Goal: Task Accomplishment & Management: Use online tool/utility

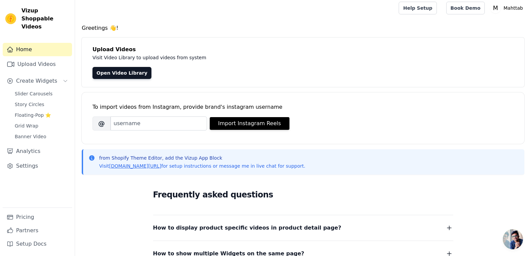
scroll to position [3, 0]
click at [49, 59] on link "Upload Videos" at bounding box center [37, 64] width 69 height 13
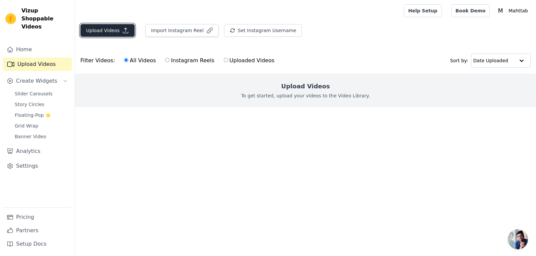
click at [122, 32] on icon "button" at bounding box center [125, 30] width 7 height 7
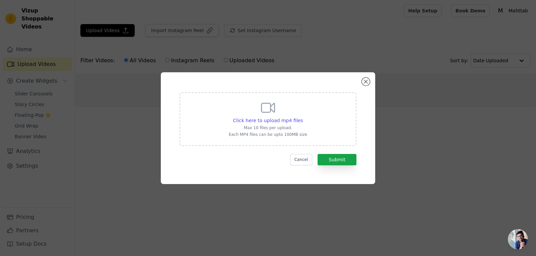
click at [370, 81] on div "Click here to upload mp4 files Max 10 files per upload. Each MP4 files can be u…" at bounding box center [268, 128] width 214 height 112
click at [365, 84] on button "Close modal" at bounding box center [366, 82] width 8 height 8
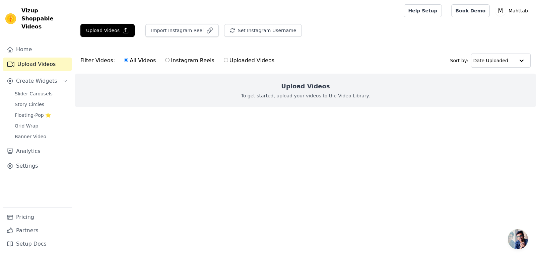
click at [243, 62] on label "Uploaded Videos" at bounding box center [248, 60] width 51 height 9
click at [228, 62] on input "Uploaded Videos" at bounding box center [226, 60] width 4 height 4
radio input "true"
click at [223, 59] on label "Uploaded Videos" at bounding box center [248, 60] width 51 height 9
click at [224, 59] on input "Uploaded Videos" at bounding box center [226, 60] width 4 height 4
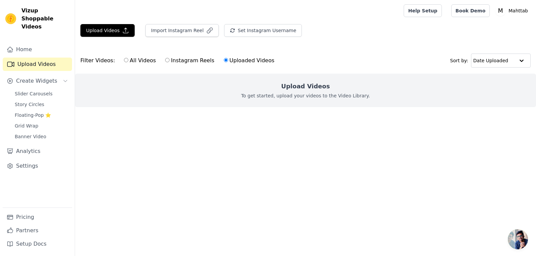
click at [242, 65] on div "All Videos Instagram Reels Uploaded Videos" at bounding box center [199, 60] width 158 height 15
click at [195, 61] on label "Instagram Reels" at bounding box center [190, 60] width 50 height 9
click at [169, 61] on input "Instagram Reels" at bounding box center [167, 60] width 4 height 4
radio input "true"
click at [223, 57] on label "Uploaded Videos" at bounding box center [248, 60] width 51 height 9
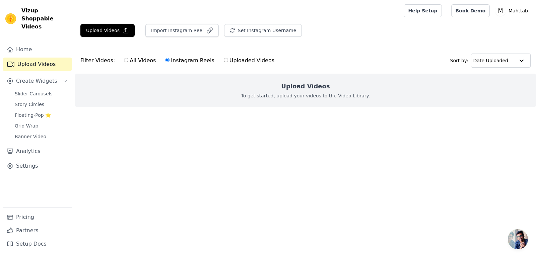
click at [224, 58] on input "Uploaded Videos" at bounding box center [226, 60] width 4 height 4
radio input "true"
click at [243, 58] on label "Uploaded Videos" at bounding box center [248, 60] width 51 height 9
click at [228, 58] on input "Uploaded Videos" at bounding box center [226, 60] width 4 height 4
radio input "true"
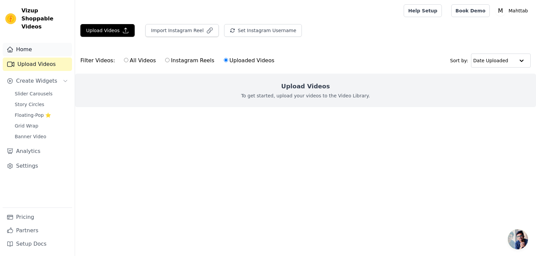
click at [50, 47] on link "Home" at bounding box center [37, 49] width 69 height 13
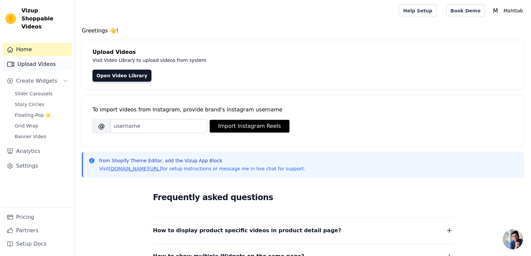
click at [48, 58] on link "Upload Videos" at bounding box center [37, 64] width 69 height 13
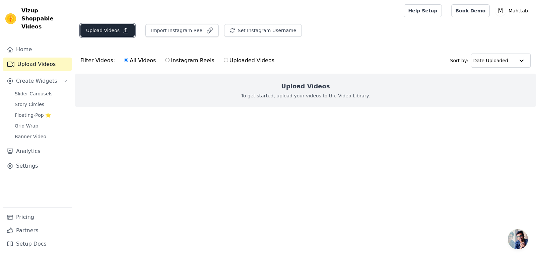
click at [122, 25] on button "Upload Videos" at bounding box center [107, 30] width 54 height 13
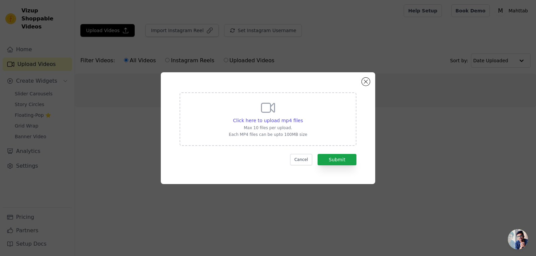
click at [371, 79] on div "Click here to upload mp4 files Max 10 files per upload. Each MP4 files can be u…" at bounding box center [268, 128] width 214 height 112
click at [366, 83] on button "Close modal" at bounding box center [366, 82] width 8 height 8
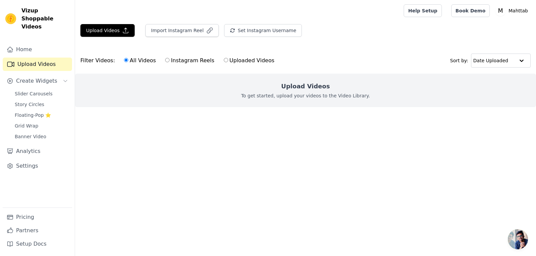
click at [199, 62] on label "Instagram Reels" at bounding box center [190, 60] width 50 height 9
click at [169, 62] on input "Instagram Reels" at bounding box center [167, 60] width 4 height 4
radio input "true"
click at [230, 62] on label "Uploaded Videos" at bounding box center [248, 60] width 51 height 9
click at [228, 62] on input "Uploaded Videos" at bounding box center [226, 60] width 4 height 4
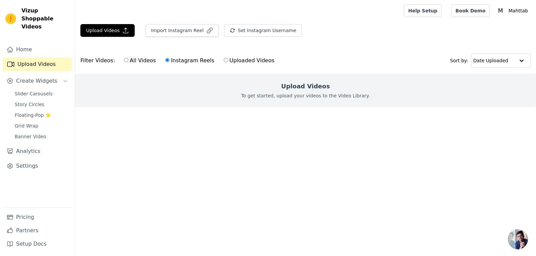
radio input "true"
click at [202, 26] on button "Import Instagram Reel" at bounding box center [181, 30] width 73 height 13
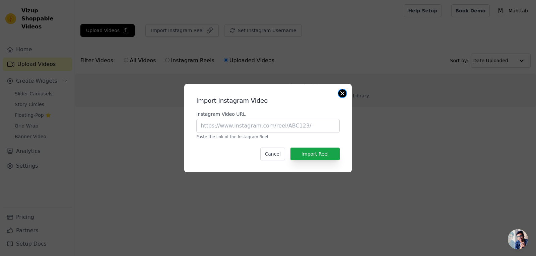
click at [344, 92] on button "Close modal" at bounding box center [342, 93] width 8 height 8
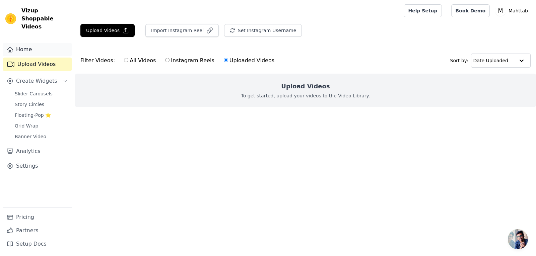
click at [43, 43] on link "Home" at bounding box center [37, 49] width 69 height 13
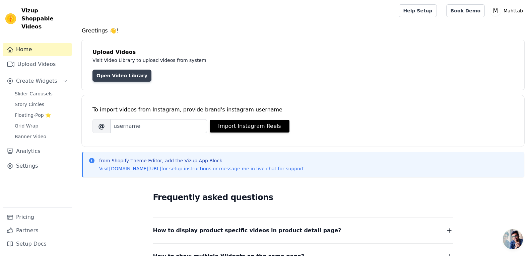
click at [132, 77] on link "Open Video Library" at bounding box center [121, 76] width 59 height 12
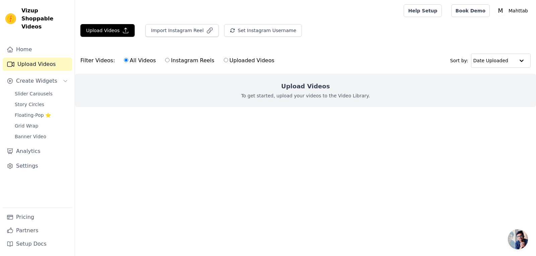
click at [228, 62] on label "Uploaded Videos" at bounding box center [248, 60] width 51 height 9
click at [228, 62] on input "Uploaded Videos" at bounding box center [226, 60] width 4 height 4
radio input "true"
click at [122, 33] on icon "button" at bounding box center [125, 30] width 7 height 7
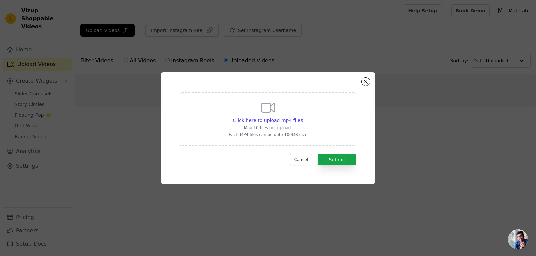
click at [286, 125] on p "Max 10 files per upload." at bounding box center [268, 127] width 78 height 5
click at [302, 117] on input "Click here to upload mp4 files Max 10 files per upload. Each MP4 files can be u…" at bounding box center [302, 117] width 0 height 0
type input "C:\fakepath\Sequence 02_34.mp4"
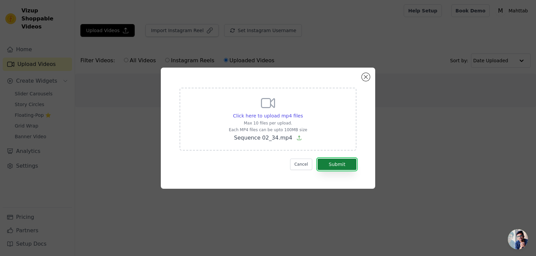
click at [339, 163] on button "Submit" at bounding box center [337, 164] width 39 height 11
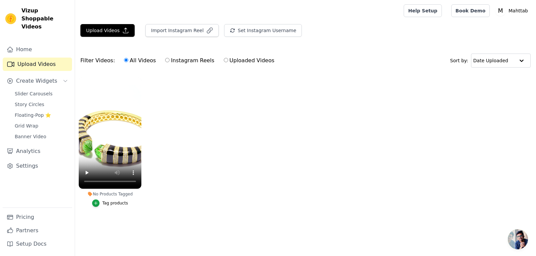
click at [105, 201] on div "Tag products" at bounding box center [115, 203] width 26 height 5
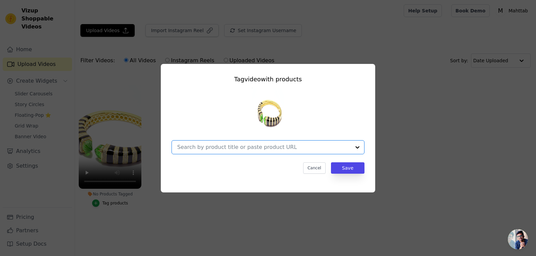
click at [265, 146] on input "No Products Tagged Tag video with products Option undefined, selected. Select i…" at bounding box center [264, 147] width 174 height 6
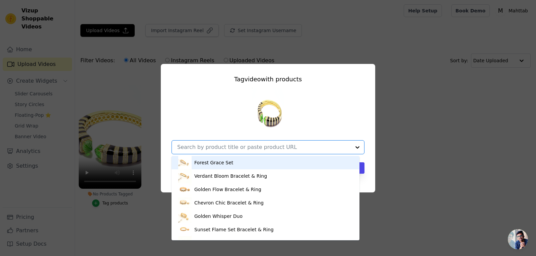
paste input "Silver Stripped Periodt Cuff"
type input "Silver Stripped Periodt Cuff"
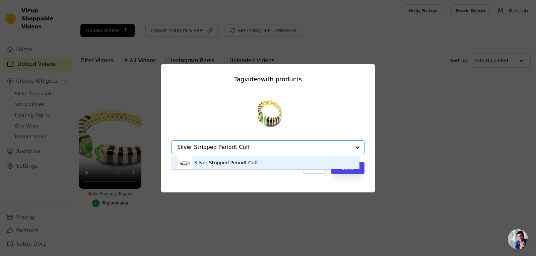
click at [271, 166] on div "Silver Stripped Periodt Cuff" at bounding box center [265, 162] width 175 height 13
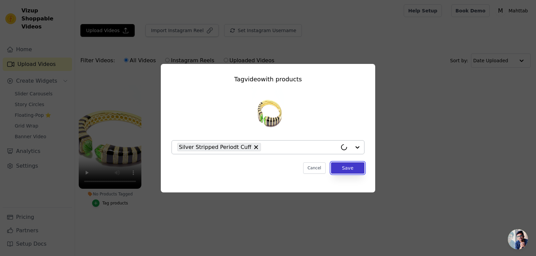
click at [355, 171] on button "Save" at bounding box center [347, 167] width 33 height 11
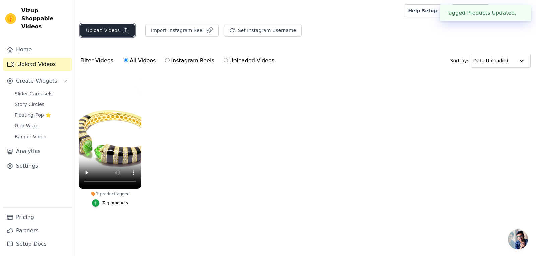
click at [124, 30] on icon "button" at bounding box center [125, 30] width 7 height 7
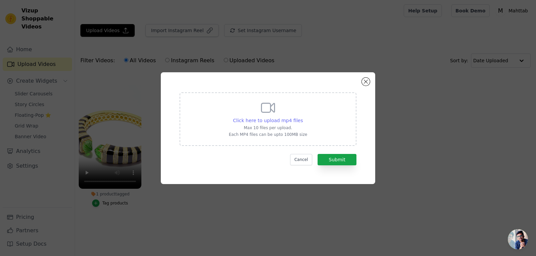
click at [277, 118] on span "Click here to upload mp4 files" at bounding box center [268, 120] width 70 height 5
click at [302, 117] on input "Click here to upload mp4 files Max 10 files per upload. Each MP4 files can be u…" at bounding box center [302, 117] width 0 height 0
type input "C:\fakepath\CHAINS_31.mp4"
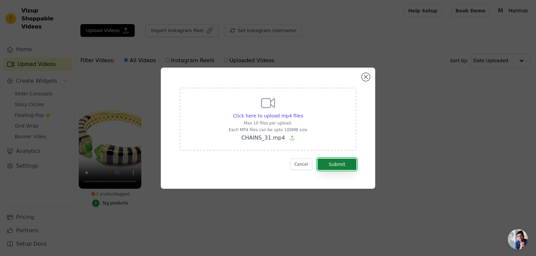
click at [342, 166] on button "Submit" at bounding box center [337, 164] width 39 height 11
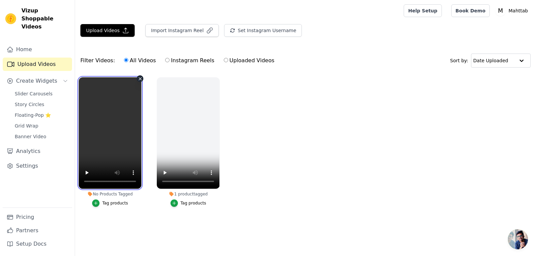
click at [104, 148] on video at bounding box center [110, 133] width 63 height 112
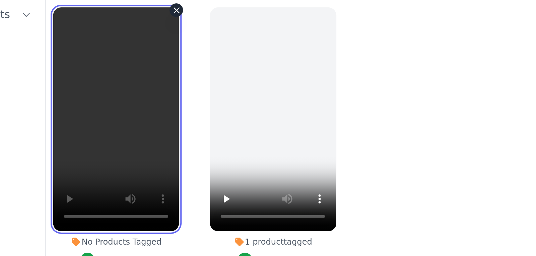
click at [108, 137] on video at bounding box center [110, 133] width 63 height 112
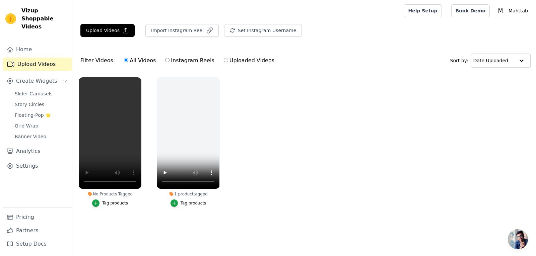
click at [113, 203] on div "Tag products" at bounding box center [115, 203] width 26 height 5
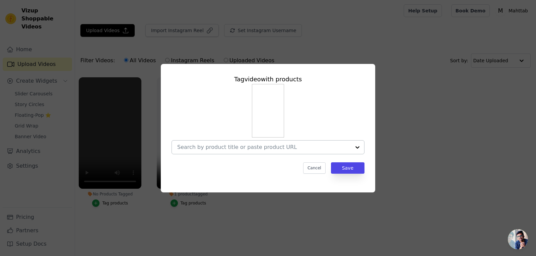
click at [247, 145] on input "No Products Tagged Tag video with products Cancel Save Tag products" at bounding box center [264, 147] width 174 height 6
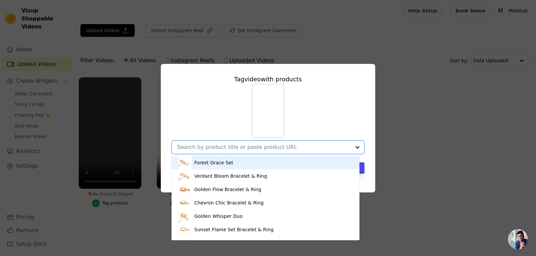
paste input "Dominion Chain"
type input "Dominion Chain"
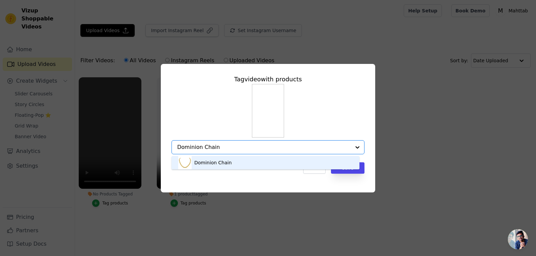
click at [251, 166] on div "Dominion Chain" at bounding box center [265, 162] width 175 height 13
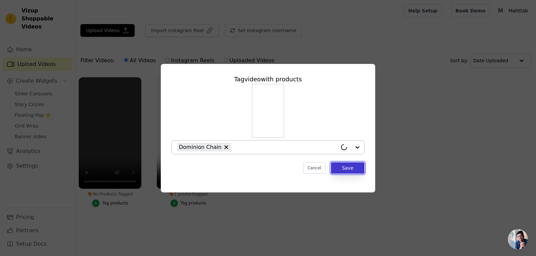
click at [353, 170] on button "Save" at bounding box center [347, 167] width 33 height 11
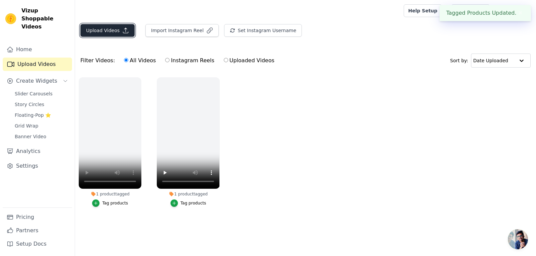
click at [125, 30] on icon "button" at bounding box center [125, 30] width 7 height 7
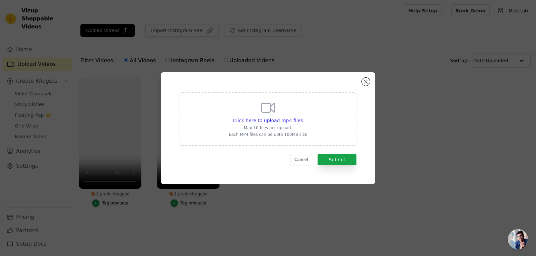
click at [309, 124] on div "Click here to upload mp4 files Max 10 files per upload. Each MP4 files can be u…" at bounding box center [268, 119] width 177 height 54
click at [303, 117] on input "Click here to upload mp4 files Max 10 files per upload. Each MP4 files can be u…" at bounding box center [302, 117] width 0 height 0
type input "C:\fakepath\LOT2_RINGS_19.mp4"
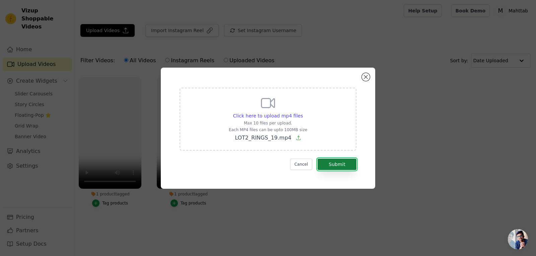
click at [341, 168] on button "Submit" at bounding box center [337, 164] width 39 height 11
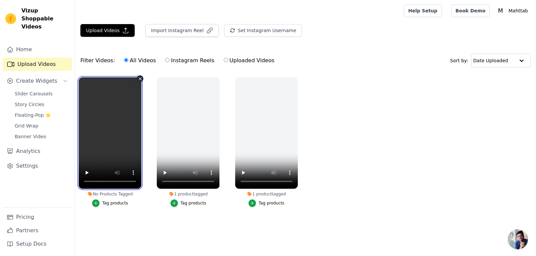
click at [122, 125] on video at bounding box center [110, 133] width 63 height 112
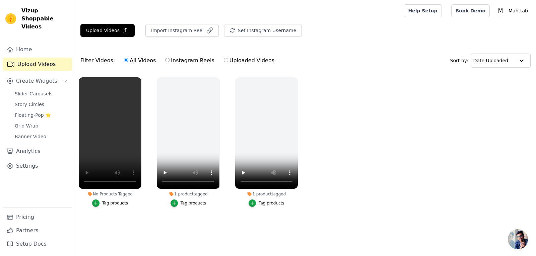
click at [113, 206] on div "Tag products" at bounding box center [115, 203] width 26 height 5
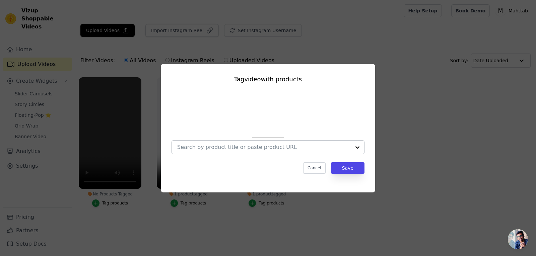
click at [278, 143] on div at bounding box center [264, 147] width 174 height 13
paste input "Sylvan Sparkle Ring"
type input "Sylvan Sparkle Ring"
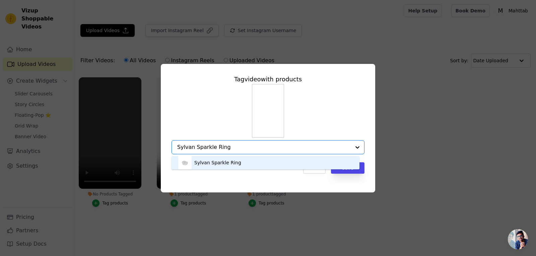
click at [263, 159] on div "Sylvan Sparkle Ring" at bounding box center [265, 162] width 175 height 13
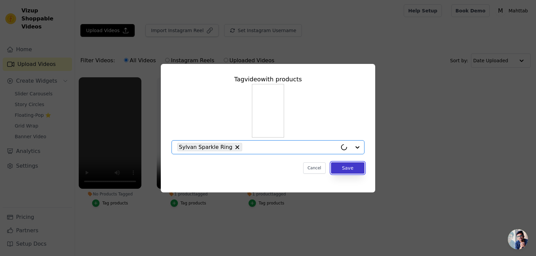
click at [349, 172] on button "Save" at bounding box center [347, 167] width 33 height 11
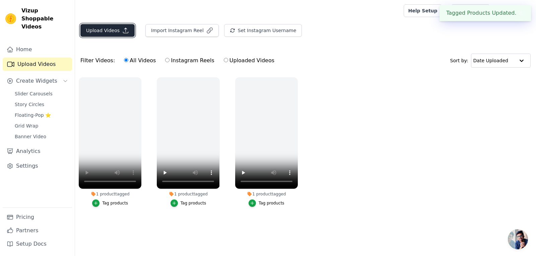
click at [117, 31] on button "Upload Videos" at bounding box center [107, 30] width 54 height 13
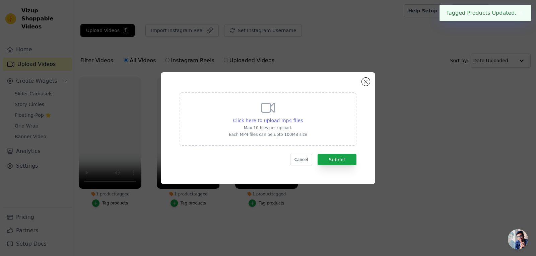
click at [285, 124] on div "Click here to upload mp4 files" at bounding box center [268, 120] width 70 height 7
click at [302, 117] on input "Click here to upload mp4 files Max 10 files per upload. Each MP4 files can be u…" at bounding box center [302, 117] width 0 height 0
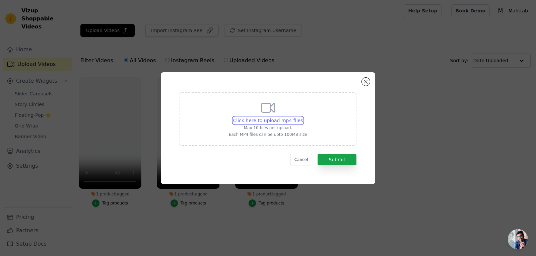
type input "C:\fakepath\LOT2_RINGS_9.mp4"
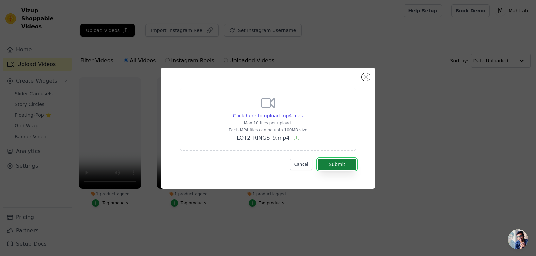
click at [345, 162] on button "Submit" at bounding box center [337, 164] width 39 height 11
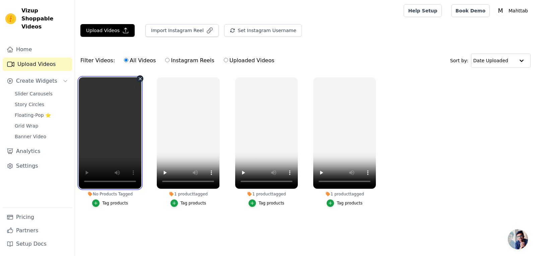
click at [111, 125] on video at bounding box center [110, 133] width 63 height 112
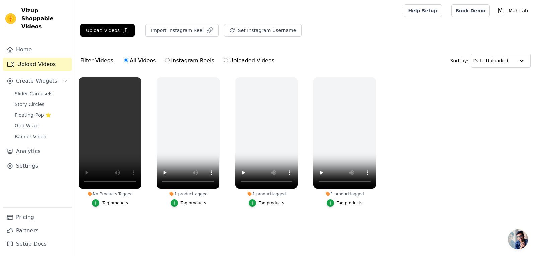
click at [101, 203] on button "Tag products" at bounding box center [110, 203] width 36 height 7
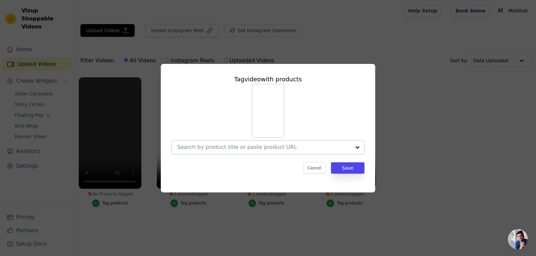
click at [223, 151] on div at bounding box center [264, 147] width 174 height 13
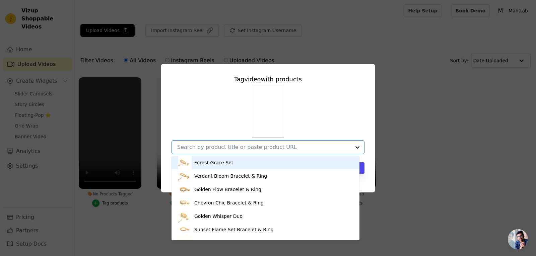
paste input "Veridian Glamour Cocktail Ring"
type input "Veridian Glamour Cocktail Ring"
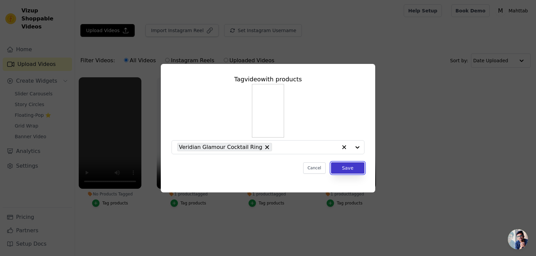
click at [340, 165] on button "Save" at bounding box center [347, 167] width 33 height 11
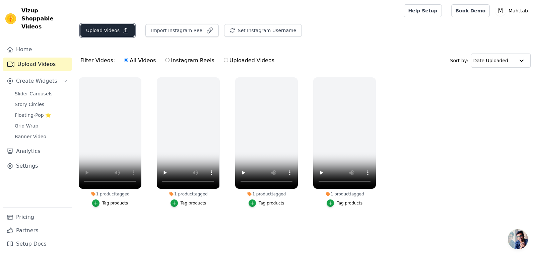
click at [102, 36] on button "Upload Videos" at bounding box center [107, 30] width 54 height 13
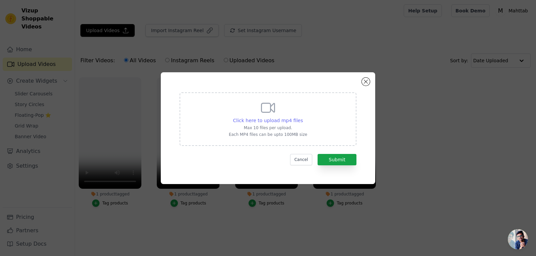
click at [244, 118] on span "Click here to upload mp4 files" at bounding box center [268, 120] width 70 height 5
click at [302, 117] on input "Click here to upload mp4 files Max 10 files per upload. Each MP4 files can be u…" at bounding box center [302, 117] width 0 height 0
type input "C:\fakepath\CHAINS_7.mp4"
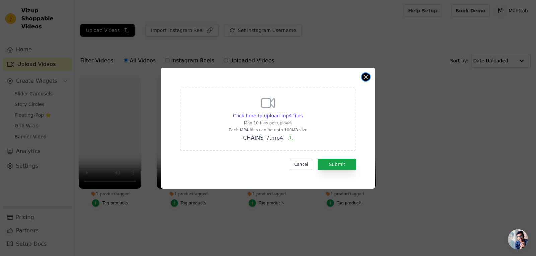
click at [367, 80] on button "Close modal" at bounding box center [366, 77] width 8 height 8
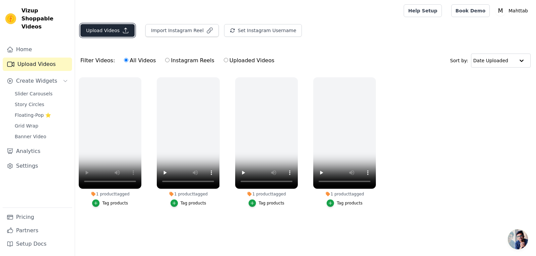
click at [110, 31] on button "Upload Videos" at bounding box center [107, 30] width 54 height 13
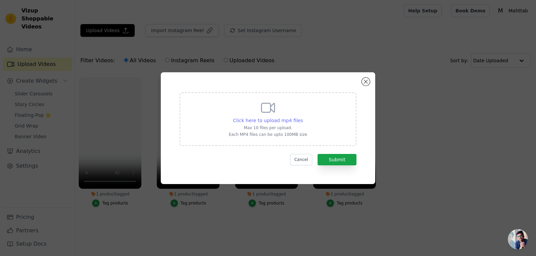
click at [277, 120] on span "Click here to upload mp4 files" at bounding box center [268, 120] width 70 height 5
click at [302, 117] on input "Click here to upload mp4 files Max 10 files per upload. Each MP4 files can be u…" at bounding box center [302, 117] width 0 height 0
type input "C:\fakepath\CHAINS.mp4"
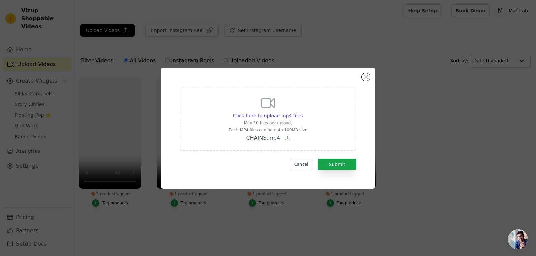
click at [362, 80] on div "Click here to upload mp4 files Max 10 files per upload. Each MP4 files can be u…" at bounding box center [268, 128] width 190 height 97
click at [368, 78] on button "Close modal" at bounding box center [366, 77] width 8 height 8
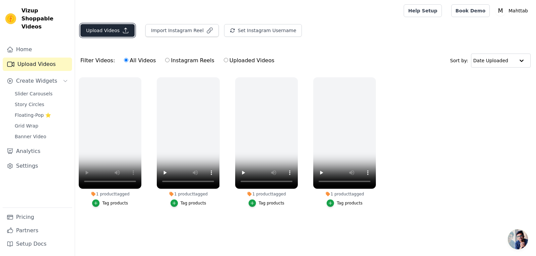
click at [130, 29] on button "Upload Videos" at bounding box center [107, 30] width 54 height 13
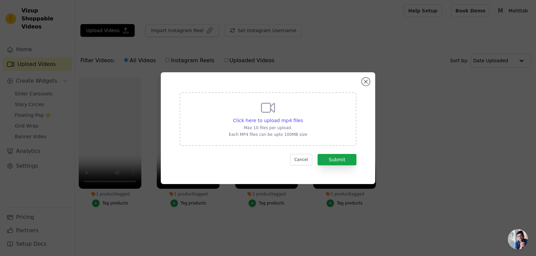
click at [299, 125] on p "Max 10 files per upload." at bounding box center [268, 127] width 78 height 5
click at [302, 117] on input "Click here to upload mp4 files Max 10 files per upload. Each MP4 files can be u…" at bounding box center [302, 117] width 0 height 0
type input "C:\fakepath\CHAINS_8.mp4"
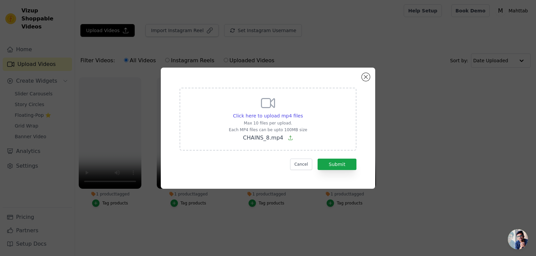
click at [380, 66] on div "Click here to upload mp4 files Max 10 files per upload. Each MP4 files can be u…" at bounding box center [268, 128] width 514 height 143
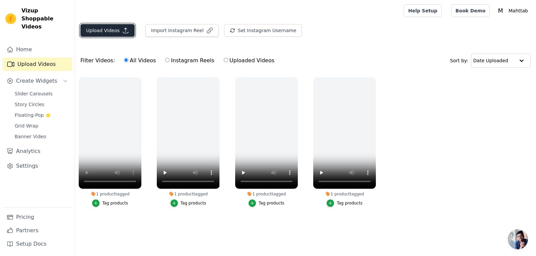
click at [123, 35] on button "Upload Videos" at bounding box center [107, 30] width 54 height 13
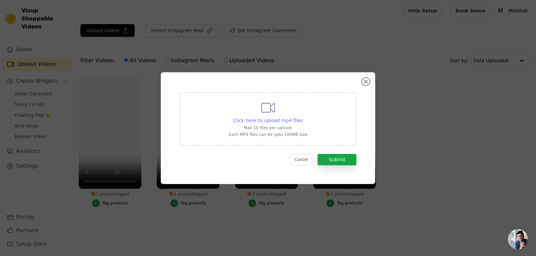
click at [294, 118] on span "Click here to upload mp4 files" at bounding box center [268, 120] width 70 height 5
click at [302, 117] on input "Click here to upload mp4 files Max 10 files per upload. Each MP4 files can be u…" at bounding box center [302, 117] width 0 height 0
type input "C:\fakepath\CHAINS_8.mp4"
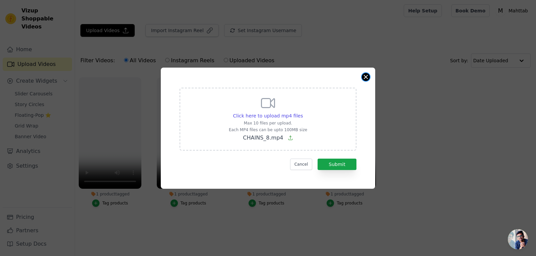
click at [367, 77] on button "Close modal" at bounding box center [366, 77] width 8 height 8
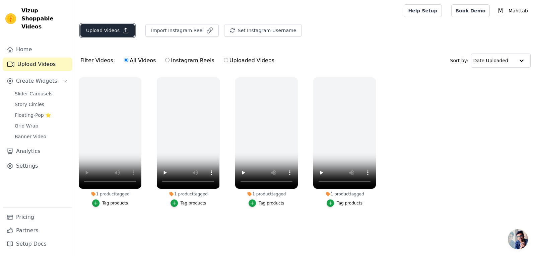
click at [120, 35] on button "Upload Videos" at bounding box center [107, 30] width 54 height 13
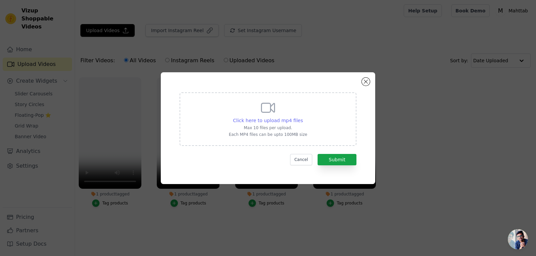
click at [274, 118] on span "Click here to upload mp4 files" at bounding box center [268, 120] width 70 height 5
click at [302, 117] on input "Click here to upload mp4 files Max 10 files per upload. Each MP4 files can be u…" at bounding box center [302, 117] width 0 height 0
type input "C:\fakepath\Sequence 02_20.mp4"
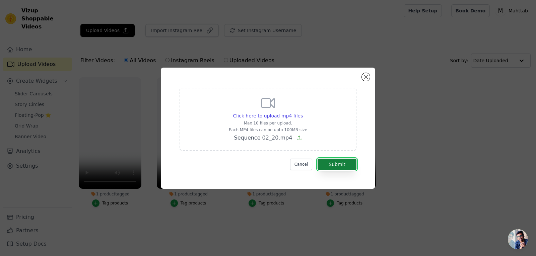
click at [333, 166] on button "Submit" at bounding box center [337, 164] width 39 height 11
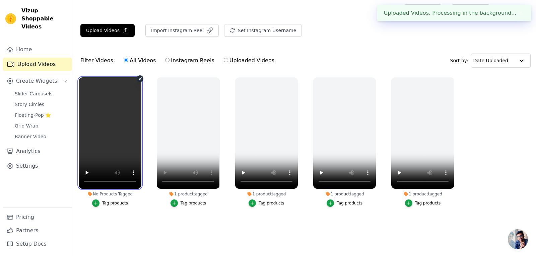
click at [128, 134] on video at bounding box center [110, 133] width 63 height 112
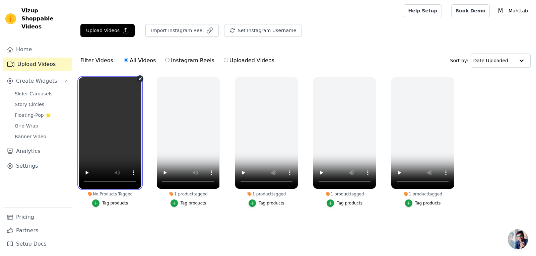
click at [85, 131] on video at bounding box center [110, 133] width 63 height 112
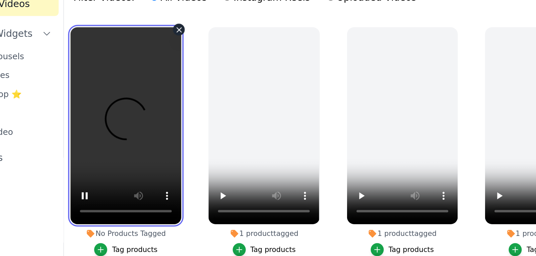
click at [102, 136] on video at bounding box center [110, 133] width 63 height 112
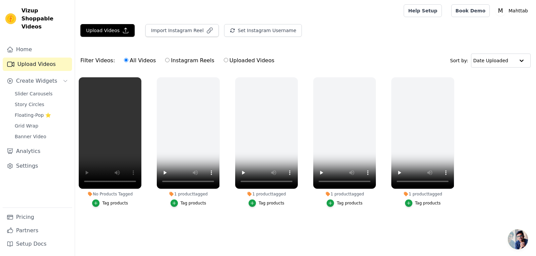
click at [112, 200] on button "Tag products" at bounding box center [110, 203] width 36 height 7
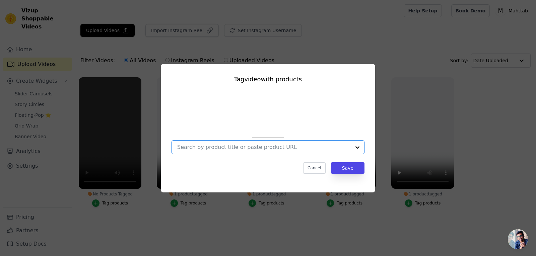
click at [274, 146] on input "No Products Tagged Tag video with products Option undefined, selected. Select i…" at bounding box center [264, 147] width 174 height 6
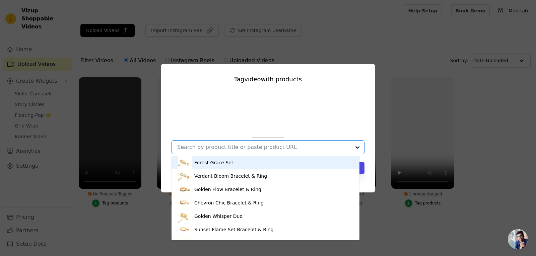
paste input "Bold Cuban Link Bracelet"
type input "Bold Cuban Link Bracelet"
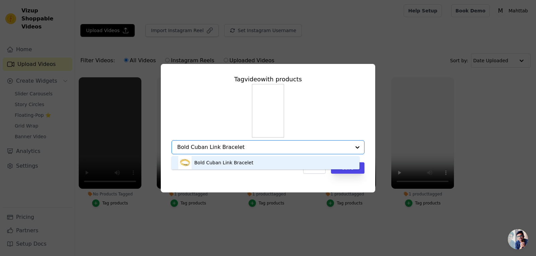
click at [267, 161] on div "Bold Cuban Link Bracelet" at bounding box center [265, 162] width 175 height 13
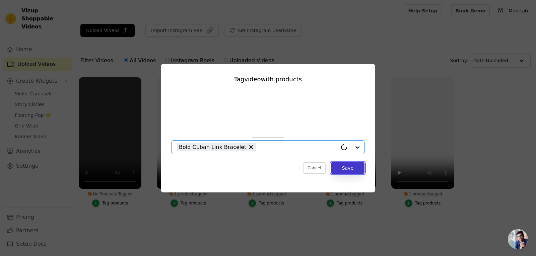
click at [340, 173] on button "Save" at bounding box center [347, 167] width 33 height 11
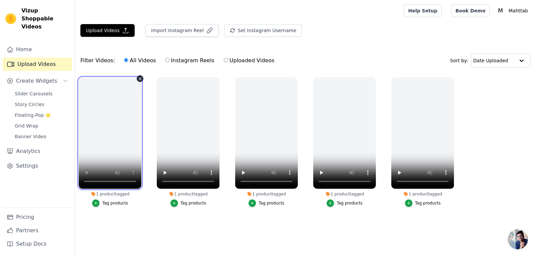
click at [91, 127] on video at bounding box center [110, 133] width 63 height 112
click at [130, 106] on video at bounding box center [110, 133] width 63 height 112
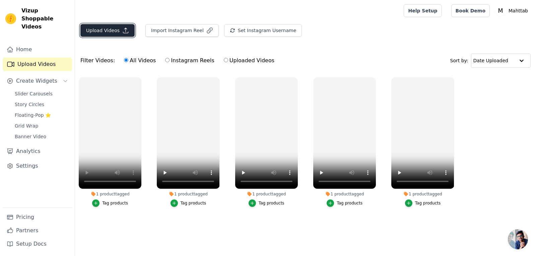
click at [106, 31] on button "Upload Videos" at bounding box center [107, 30] width 54 height 13
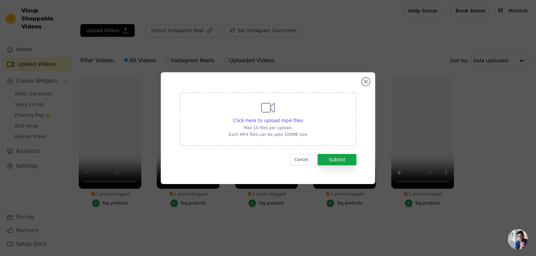
click at [287, 115] on div "Click here to upload mp4 files Max 10 files per upload. Each MP4 files can be u…" at bounding box center [268, 119] width 78 height 38
click at [302, 117] on input "Click here to upload mp4 files Max 10 files per upload. Each MP4 files can be u…" at bounding box center [302, 117] width 0 height 0
type input "C:\fakepath\Earring-_38.mp4"
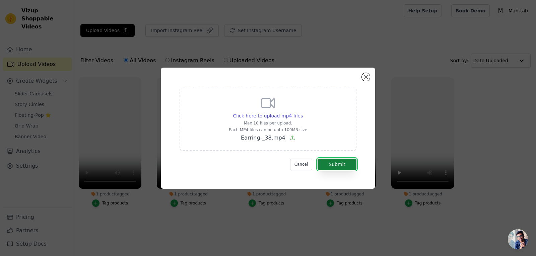
click at [334, 165] on button "Submit" at bounding box center [337, 164] width 39 height 11
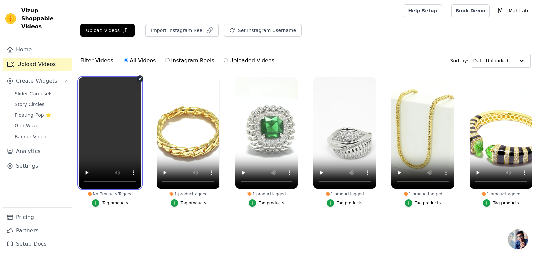
click at [102, 147] on video at bounding box center [110, 133] width 63 height 112
click at [102, 146] on video at bounding box center [110, 133] width 63 height 112
click at [99, 109] on video at bounding box center [110, 133] width 63 height 112
click at [105, 114] on video at bounding box center [110, 133] width 63 height 112
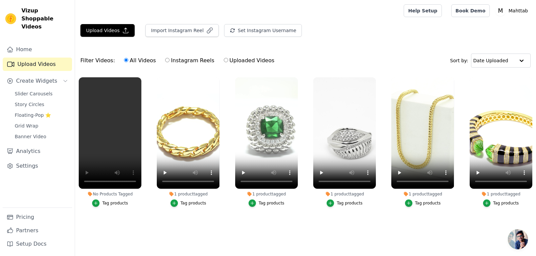
click at [103, 202] on button "Tag products" at bounding box center [110, 203] width 36 height 7
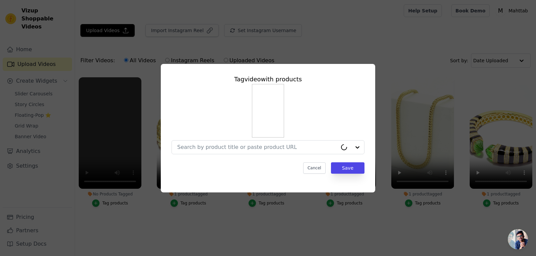
click at [252, 139] on div at bounding box center [267, 119] width 193 height 70
click at [251, 143] on div at bounding box center [264, 147] width 174 height 13
paste input "Black Enamel Teardrop Earrings"
type input "Black Enamel Teardrop Earrings"
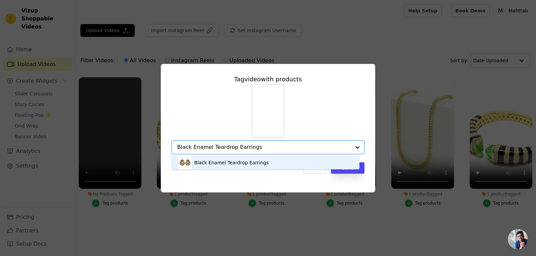
click at [266, 164] on div "Black Enamel Teardrop Earrings" at bounding box center [265, 162] width 175 height 13
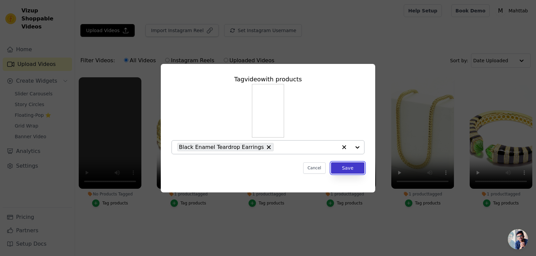
click at [341, 165] on button "Save" at bounding box center [347, 167] width 33 height 11
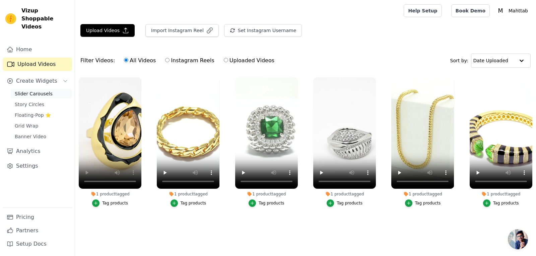
click at [44, 90] on span "Slider Carousels" at bounding box center [34, 93] width 38 height 7
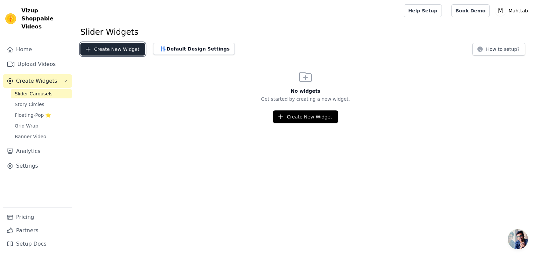
click at [123, 52] on button "Create New Widget" at bounding box center [112, 49] width 65 height 13
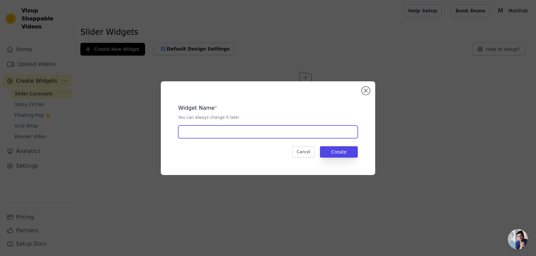
click at [215, 135] on input "text" at bounding box center [268, 132] width 180 height 13
type input "Video Crou"
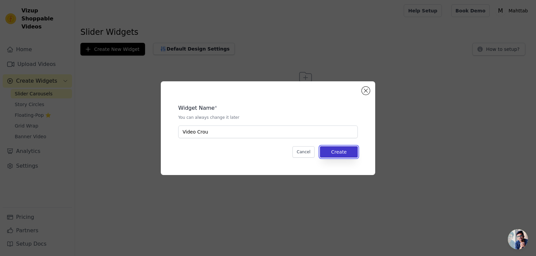
click at [352, 150] on button "Create" at bounding box center [339, 151] width 38 height 11
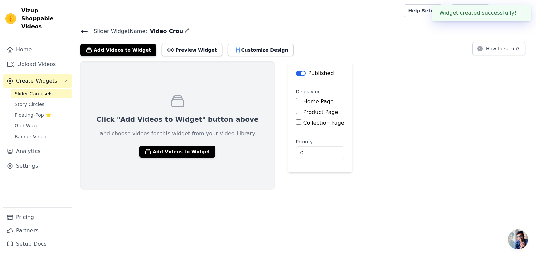
click at [303, 98] on label "Home Page" at bounding box center [318, 101] width 30 height 6
click at [296, 98] on input "Home Page" at bounding box center [298, 100] width 5 height 5
checkbox input "true"
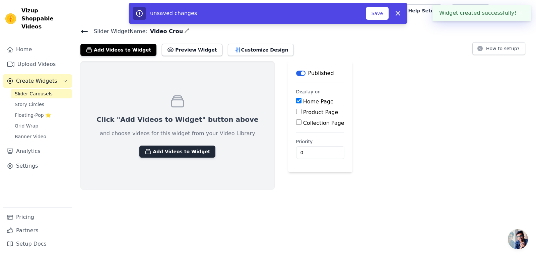
click at [165, 148] on button "Add Videos to Widget" at bounding box center [177, 152] width 76 height 12
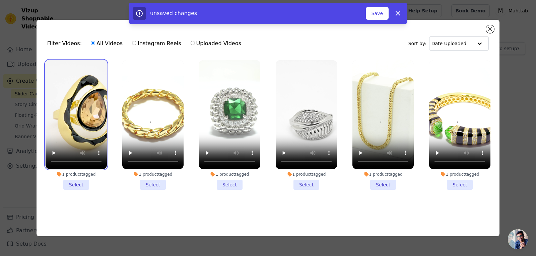
click at [72, 122] on video at bounding box center [76, 114] width 61 height 109
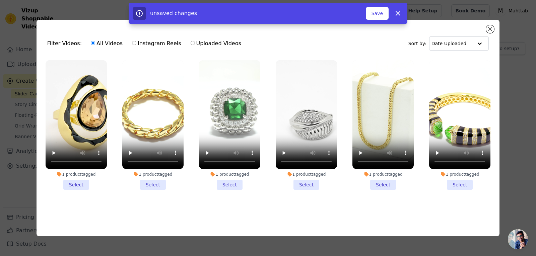
click at [158, 184] on li "1 product tagged Select" at bounding box center [152, 125] width 61 height 130
click at [0, 0] on input "1 product tagged Select" at bounding box center [0, 0] width 0 height 0
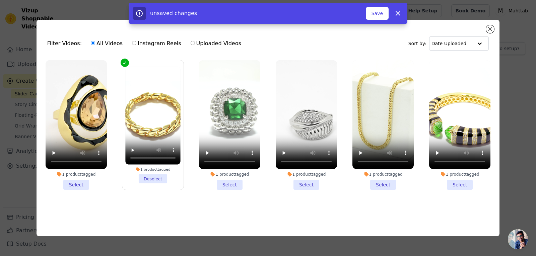
click at [85, 182] on li "1 product tagged Select" at bounding box center [76, 125] width 61 height 130
click at [0, 0] on input "1 product tagged Select" at bounding box center [0, 0] width 0 height 0
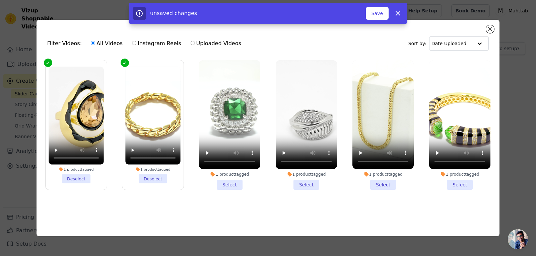
click at [232, 185] on li "1 product tagged Select" at bounding box center [229, 125] width 61 height 130
click at [0, 0] on input "1 product tagged Select" at bounding box center [0, 0] width 0 height 0
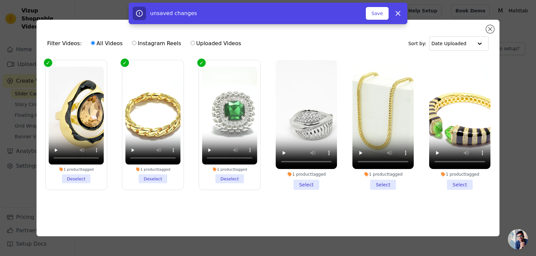
click at [308, 181] on li "1 product tagged Select" at bounding box center [306, 125] width 61 height 130
click at [0, 0] on input "1 product tagged Select" at bounding box center [0, 0] width 0 height 0
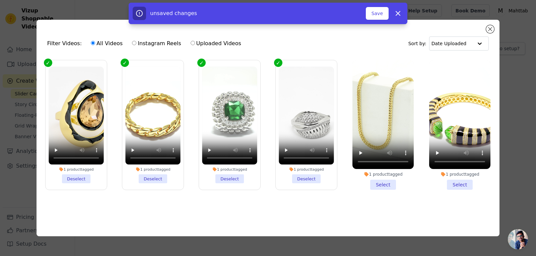
click at [378, 182] on li "1 product tagged Select" at bounding box center [382, 125] width 61 height 130
click at [0, 0] on input "1 product tagged Select" at bounding box center [0, 0] width 0 height 0
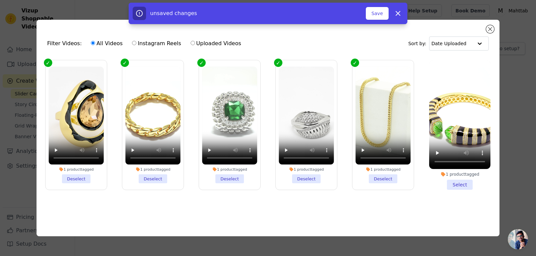
click at [465, 184] on li "1 product tagged Select" at bounding box center [459, 125] width 61 height 130
click at [0, 0] on input "1 product tagged Select" at bounding box center [0, 0] width 0 height 0
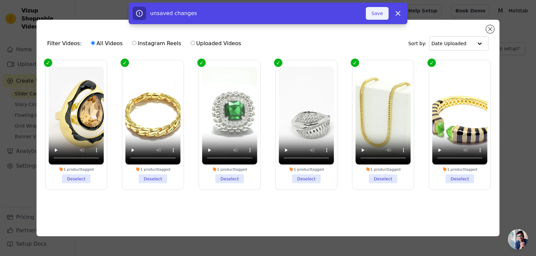
click at [376, 17] on button "Save" at bounding box center [377, 13] width 23 height 13
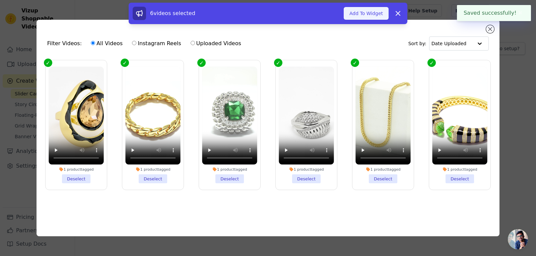
click at [379, 13] on button "Add To Widget" at bounding box center [366, 13] width 45 height 13
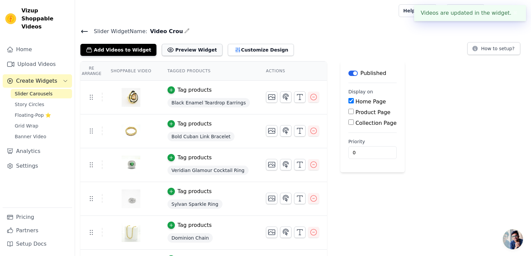
click at [187, 47] on button "Preview Widget" at bounding box center [192, 50] width 60 height 12
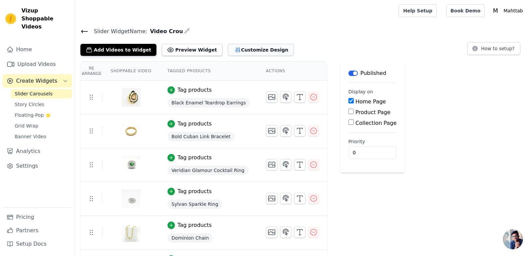
click at [243, 54] on button "Customize Design" at bounding box center [261, 50] width 66 height 12
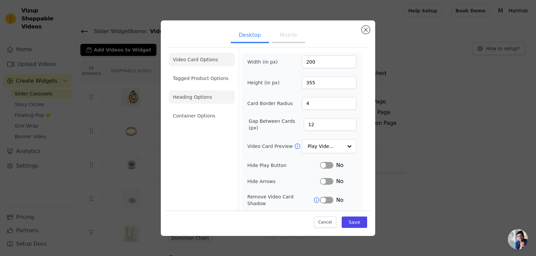
click at [217, 93] on li "Heading Options" at bounding box center [202, 96] width 66 height 13
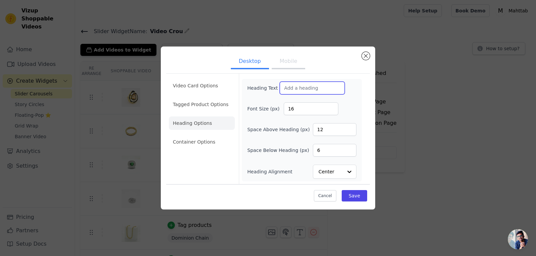
click at [305, 88] on input "Heading Text" at bounding box center [312, 88] width 65 height 13
type input "Watch And Buy"
click at [353, 196] on button "Save" at bounding box center [354, 195] width 25 height 11
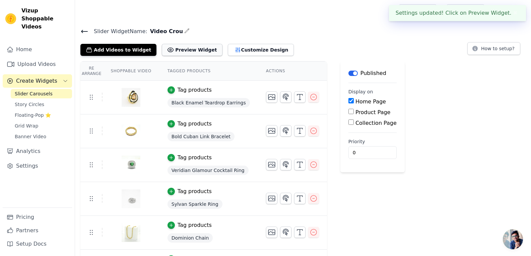
click at [166, 54] on button "Preview Widget" at bounding box center [192, 50] width 60 height 12
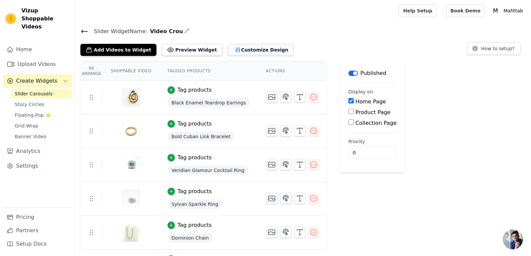
click at [255, 46] on button "Customize Design" at bounding box center [261, 50] width 66 height 12
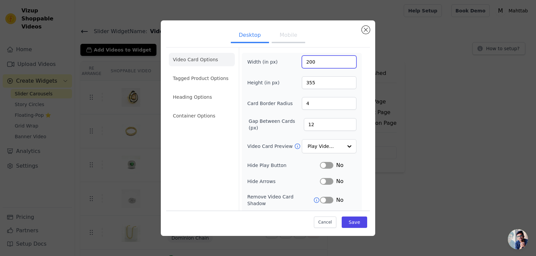
click at [322, 66] on input "200" at bounding box center [329, 62] width 55 height 13
click at [203, 95] on li "Heading Options" at bounding box center [202, 96] width 66 height 13
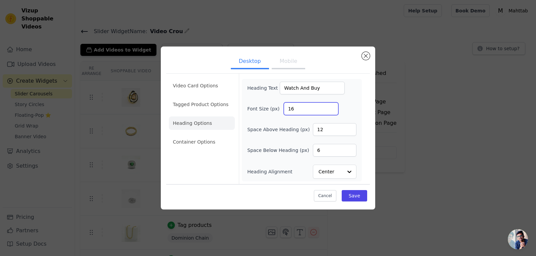
click at [298, 104] on input "16" at bounding box center [311, 108] width 55 height 13
type input "1"
type input "38"
click at [323, 151] on input "6" at bounding box center [335, 150] width 44 height 13
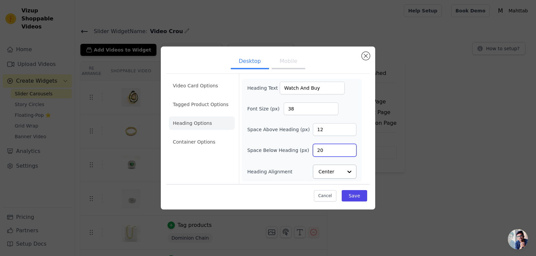
type input "20"
click at [359, 191] on button "Save" at bounding box center [354, 195] width 25 height 11
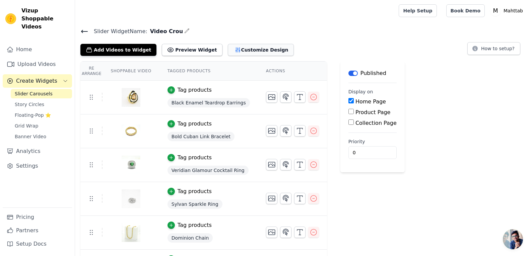
click at [228, 53] on button "Customize Design" at bounding box center [261, 50] width 66 height 12
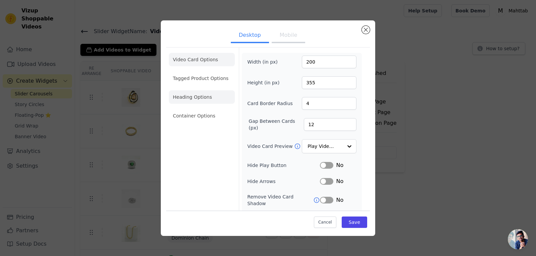
click at [205, 103] on li "Heading Options" at bounding box center [202, 96] width 66 height 13
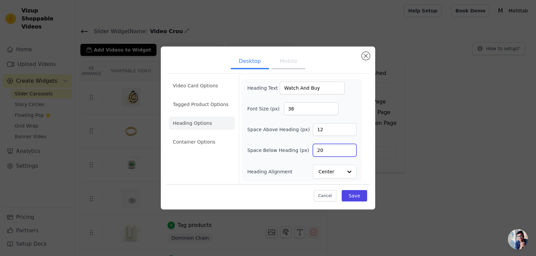
click at [329, 150] on input "20" at bounding box center [335, 150] width 44 height 13
type input "24"
click at [334, 127] on input "12" at bounding box center [335, 129] width 44 height 13
type input "16"
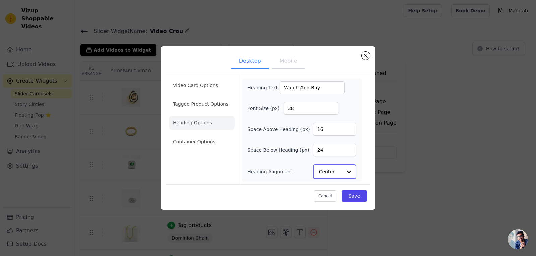
click at [338, 168] on input "Heading Alignment" at bounding box center [330, 171] width 23 height 13
click at [215, 183] on div "Video Card Options Tagged Product Options Heading Options Container Options" at bounding box center [202, 129] width 66 height 111
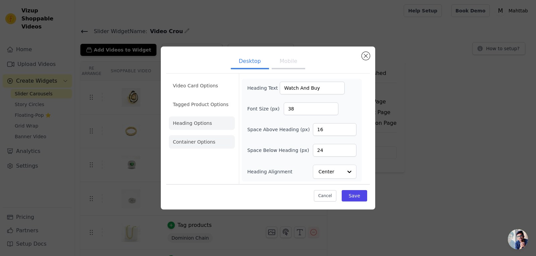
click at [204, 147] on li "Container Options" at bounding box center [202, 141] width 66 height 13
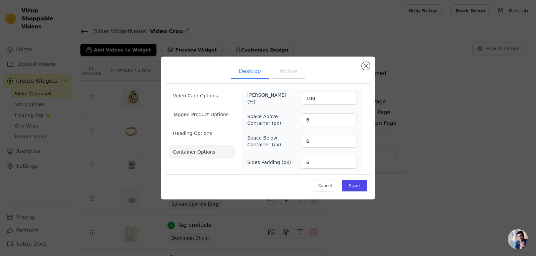
click at [198, 106] on ul "Video Card Options Tagged Product Options Heading Options Container Options" at bounding box center [202, 123] width 66 height 75
click at [202, 102] on li "Video Card Options" at bounding box center [202, 95] width 66 height 13
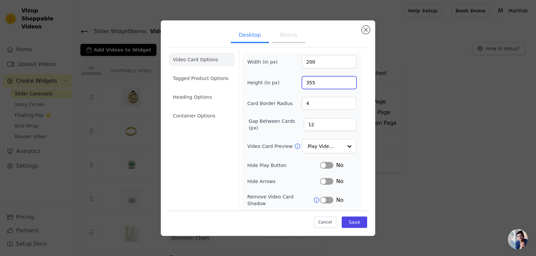
click at [324, 80] on input "355" at bounding box center [329, 82] width 55 height 13
type input "380"
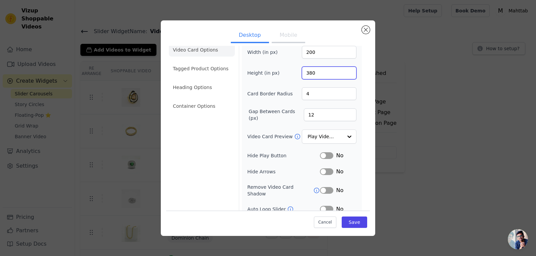
scroll to position [10, 0]
click at [324, 116] on input "12" at bounding box center [330, 114] width 53 height 13
type input "12"
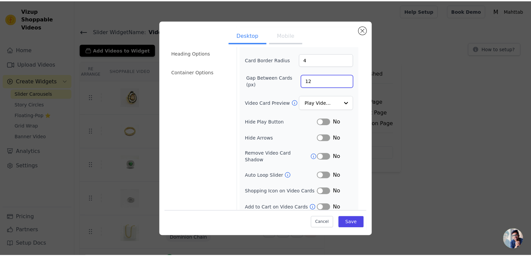
scroll to position [0, 0]
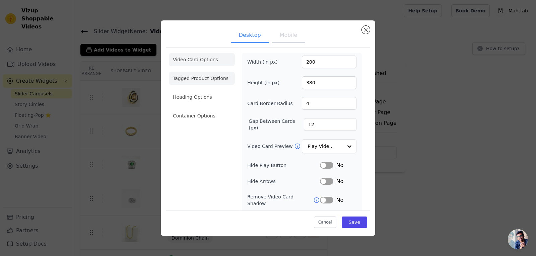
click at [208, 79] on li "Tagged Product Options" at bounding box center [202, 78] width 66 height 13
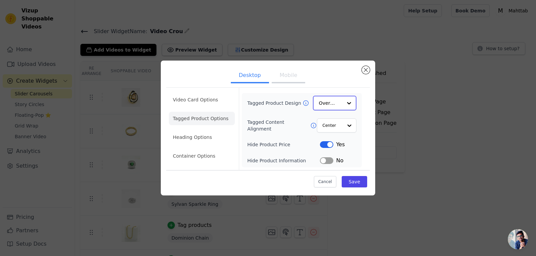
click at [342, 108] on div "Option Overlay, selected. Select is focused, type to refine list, press down to…" at bounding box center [335, 103] width 44 height 15
click at [368, 114] on div "Video Card Options Tagged Product Options Heading Options Container Options Tag…" at bounding box center [268, 129] width 204 height 82
click at [198, 137] on li "Heading Options" at bounding box center [202, 137] width 66 height 13
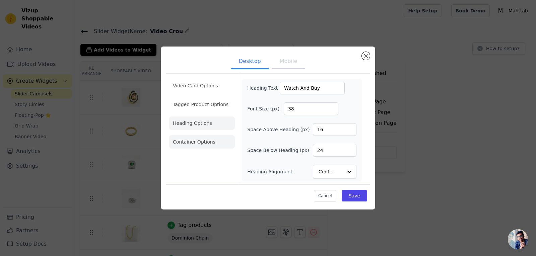
click at [207, 141] on li "Container Options" at bounding box center [202, 141] width 66 height 13
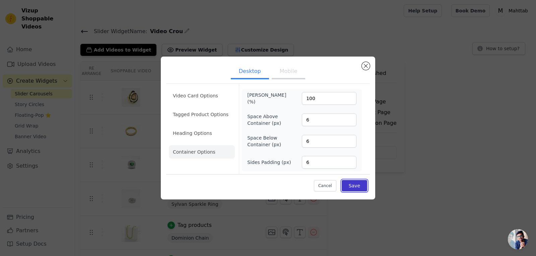
click at [351, 185] on button "Save" at bounding box center [354, 185] width 25 height 11
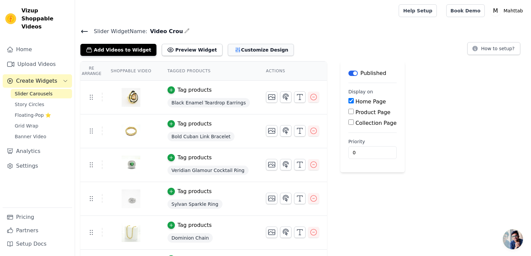
click at [234, 48] on icon "button" at bounding box center [237, 50] width 7 height 7
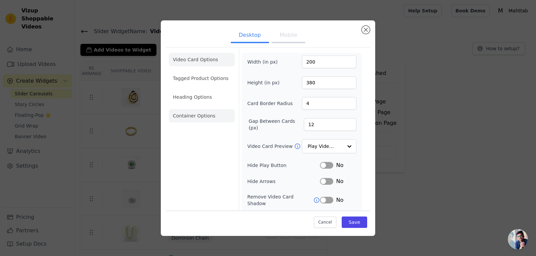
click at [207, 109] on li "Container Options" at bounding box center [202, 115] width 66 height 13
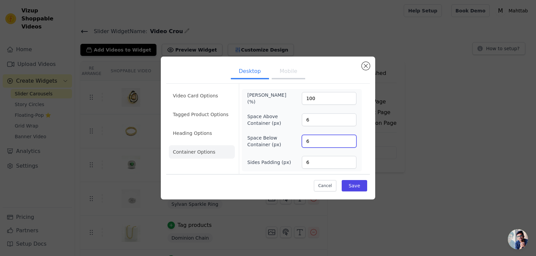
click at [325, 142] on input "6" at bounding box center [329, 141] width 55 height 13
type input "30"
click at [355, 184] on button "Save" at bounding box center [354, 185] width 25 height 11
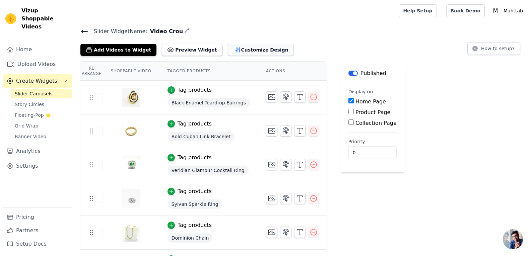
click at [234, 49] on icon "button" at bounding box center [237, 50] width 7 height 7
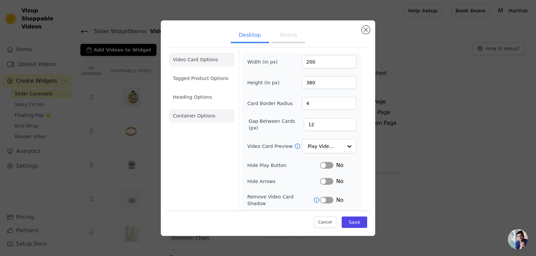
click at [204, 109] on li "Container Options" at bounding box center [202, 115] width 66 height 13
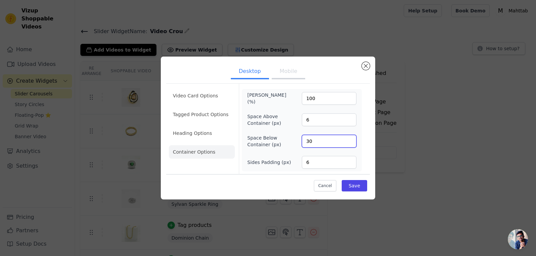
click at [320, 138] on input "30" at bounding box center [329, 141] width 55 height 13
click at [310, 141] on input "30" at bounding box center [329, 141] width 55 height 13
type input "40"
click at [358, 185] on button "Save" at bounding box center [354, 185] width 25 height 11
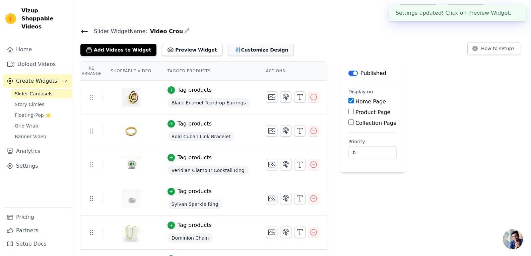
click at [228, 47] on button "Customize Design" at bounding box center [261, 50] width 66 height 12
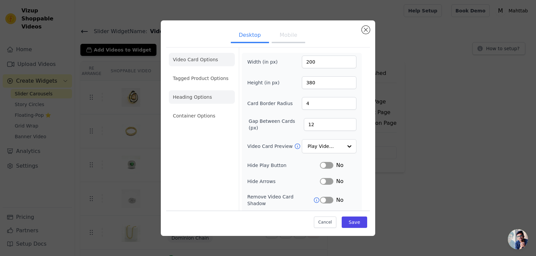
click at [205, 100] on li "Heading Options" at bounding box center [202, 96] width 66 height 13
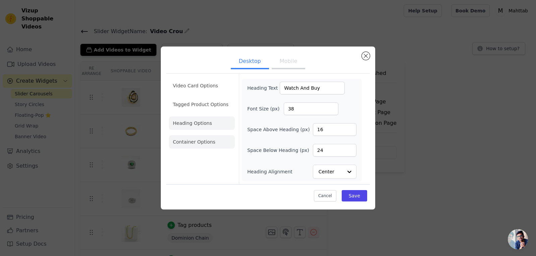
click at [203, 145] on li "Container Options" at bounding box center [202, 141] width 66 height 13
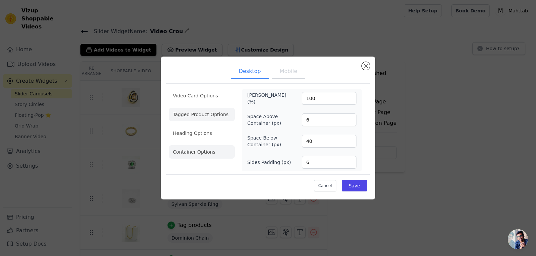
click at [203, 120] on li "Tagged Product Options" at bounding box center [202, 114] width 66 height 13
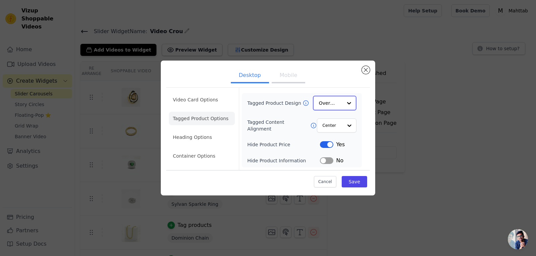
click at [327, 106] on input "Tagged Product Design" at bounding box center [330, 102] width 23 height 13
click at [329, 143] on div "Minimalist" at bounding box center [335, 147] width 44 height 14
click at [357, 182] on button "Save" at bounding box center [354, 181] width 25 height 11
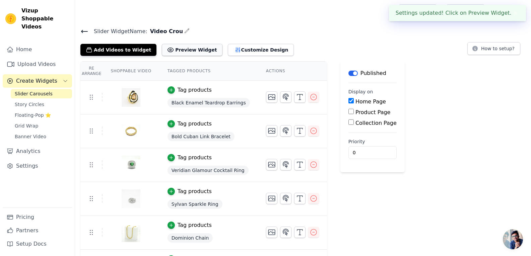
click at [191, 48] on button "Preview Widget" at bounding box center [192, 50] width 60 height 12
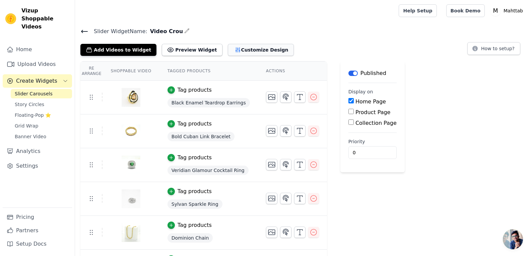
click at [229, 50] on button "Customize Design" at bounding box center [261, 50] width 66 height 12
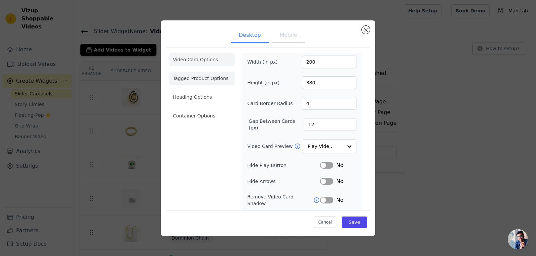
click at [215, 76] on li "Tagged Product Options" at bounding box center [202, 78] width 66 height 13
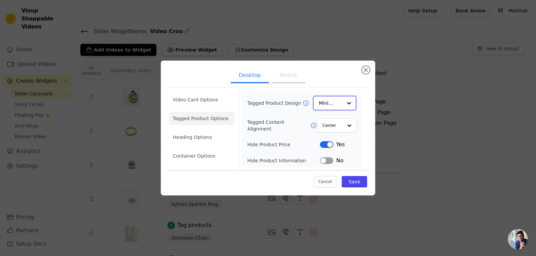
click at [322, 104] on input "Tagged Product Design" at bounding box center [330, 102] width 23 height 13
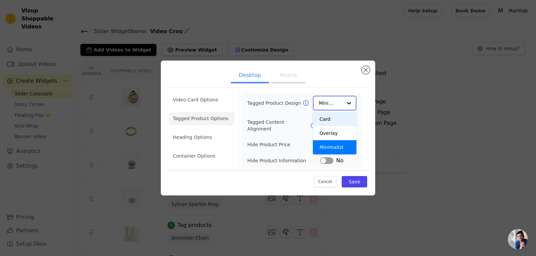
click at [331, 124] on div "Card" at bounding box center [335, 119] width 44 height 14
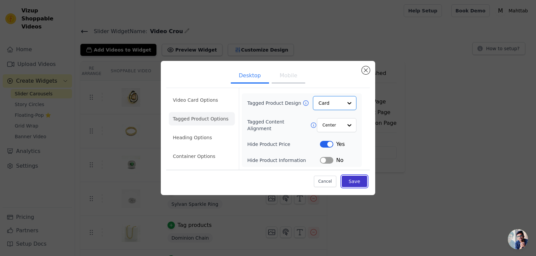
click at [355, 178] on button "Save" at bounding box center [354, 181] width 25 height 11
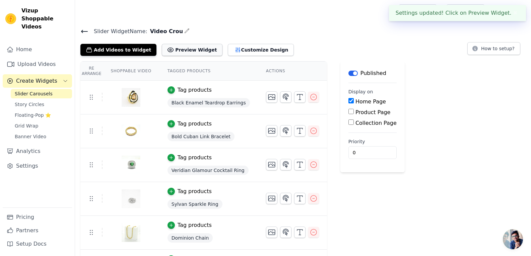
click at [188, 47] on button "Preview Widget" at bounding box center [192, 50] width 60 height 12
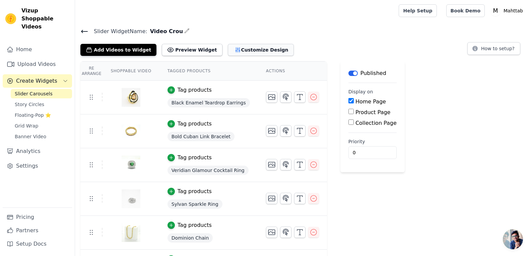
click at [228, 51] on button "Customize Design" at bounding box center [261, 50] width 66 height 12
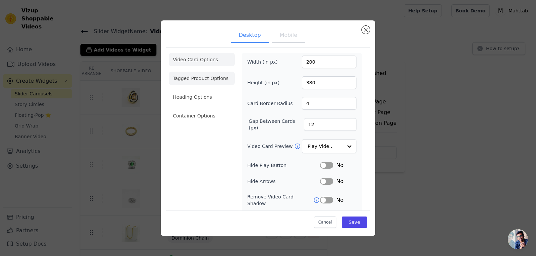
click at [225, 74] on li "Tagged Product Options" at bounding box center [202, 78] width 66 height 13
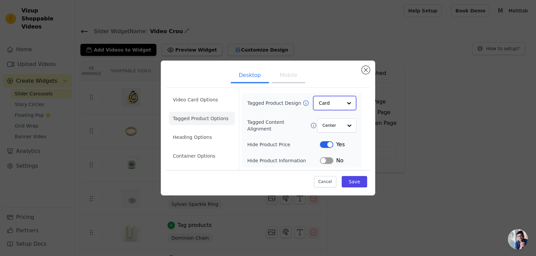
click at [327, 100] on input "Tagged Product Design" at bounding box center [330, 102] width 23 height 13
click at [333, 132] on div "Overlay" at bounding box center [335, 133] width 44 height 14
click at [351, 181] on button "Save" at bounding box center [354, 181] width 25 height 11
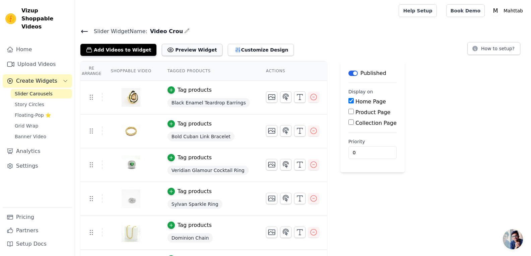
click at [192, 49] on button "Preview Widget" at bounding box center [192, 50] width 60 height 12
click at [228, 49] on button "Customize Design" at bounding box center [261, 50] width 66 height 12
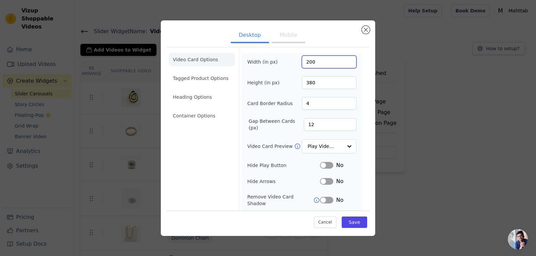
click at [305, 65] on input "200" at bounding box center [329, 62] width 55 height 13
type input "370"
click at [306, 83] on input "380" at bounding box center [329, 82] width 55 height 13
type input "480"
click at [351, 223] on button "Save" at bounding box center [354, 222] width 25 height 11
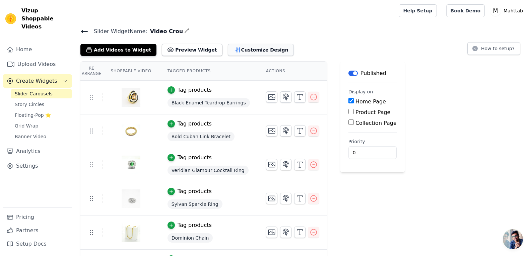
click at [231, 51] on button "Customize Design" at bounding box center [261, 50] width 66 height 12
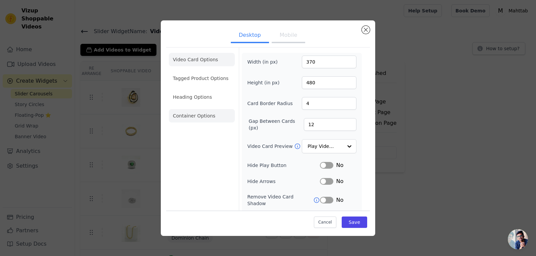
click at [209, 113] on li "Container Options" at bounding box center [202, 115] width 66 height 13
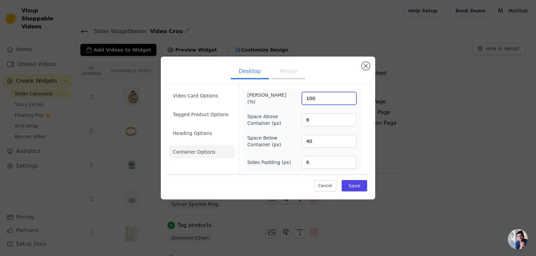
click at [320, 99] on input "100" at bounding box center [329, 98] width 55 height 13
click at [211, 101] on li "Video Card Options" at bounding box center [202, 95] width 66 height 13
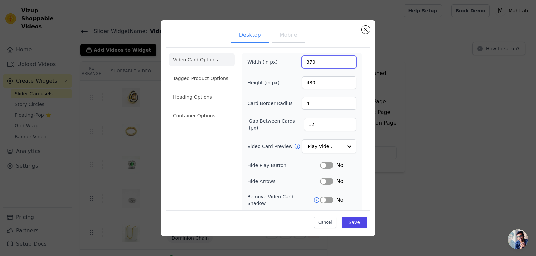
click at [306, 62] on input "370" at bounding box center [329, 62] width 55 height 13
type input "320"
click at [314, 82] on input "480" at bounding box center [329, 82] width 55 height 13
type input "420"
click at [352, 221] on button "Save" at bounding box center [354, 222] width 25 height 11
